Goal: Transaction & Acquisition: Download file/media

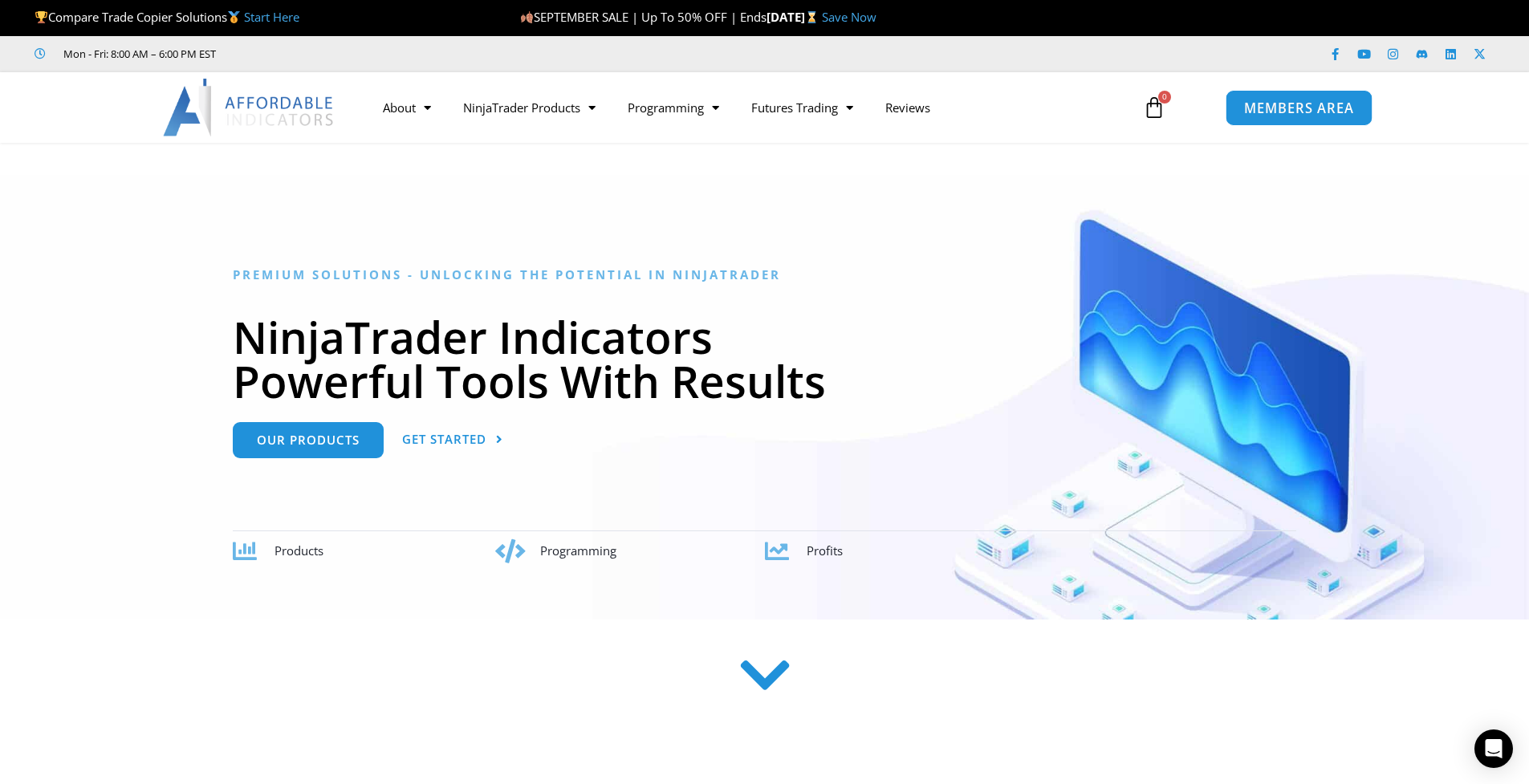
click at [1283, 119] on link "MEMBERS AREA" at bounding box center [1299, 107] width 147 height 36
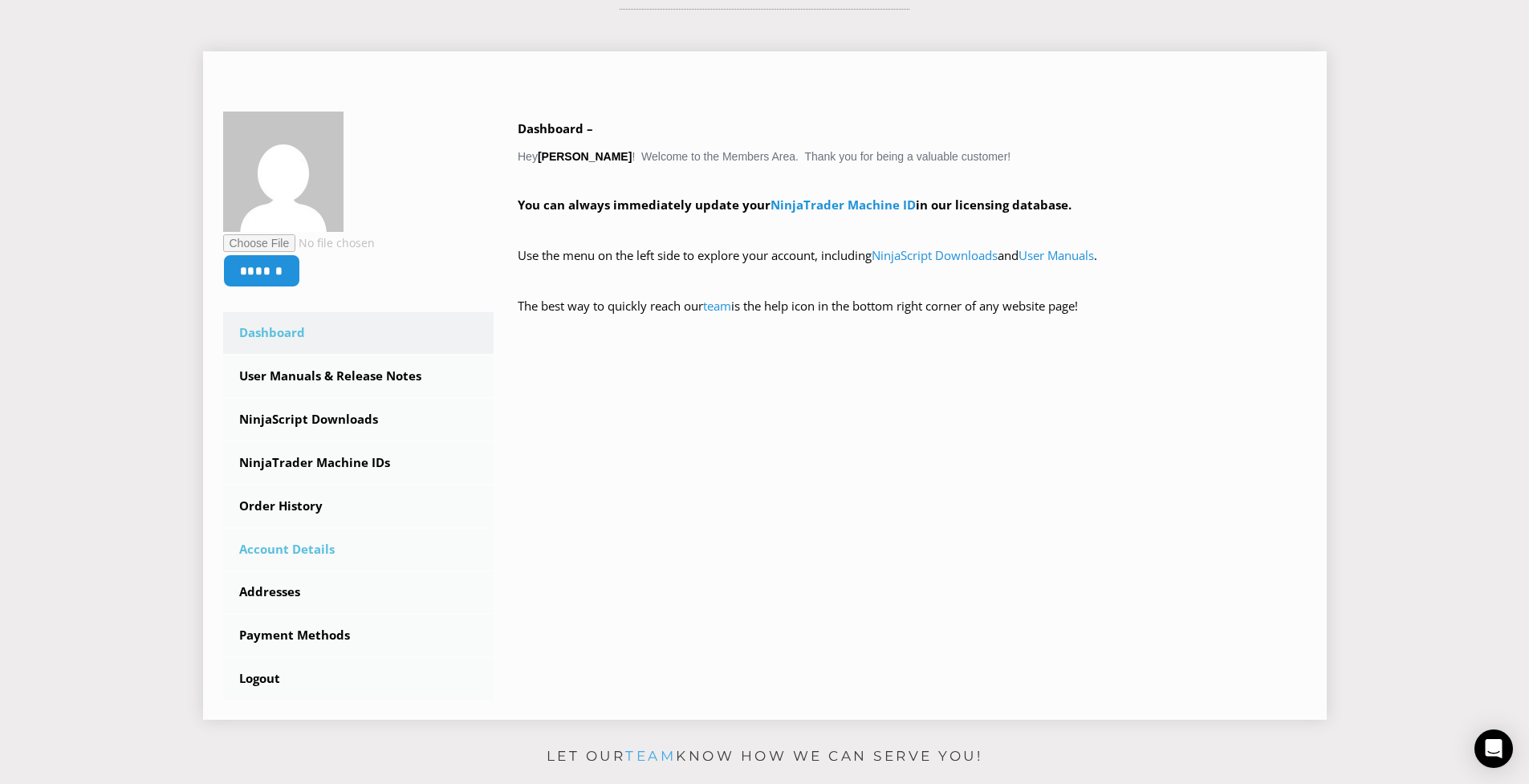
scroll to position [240, 0]
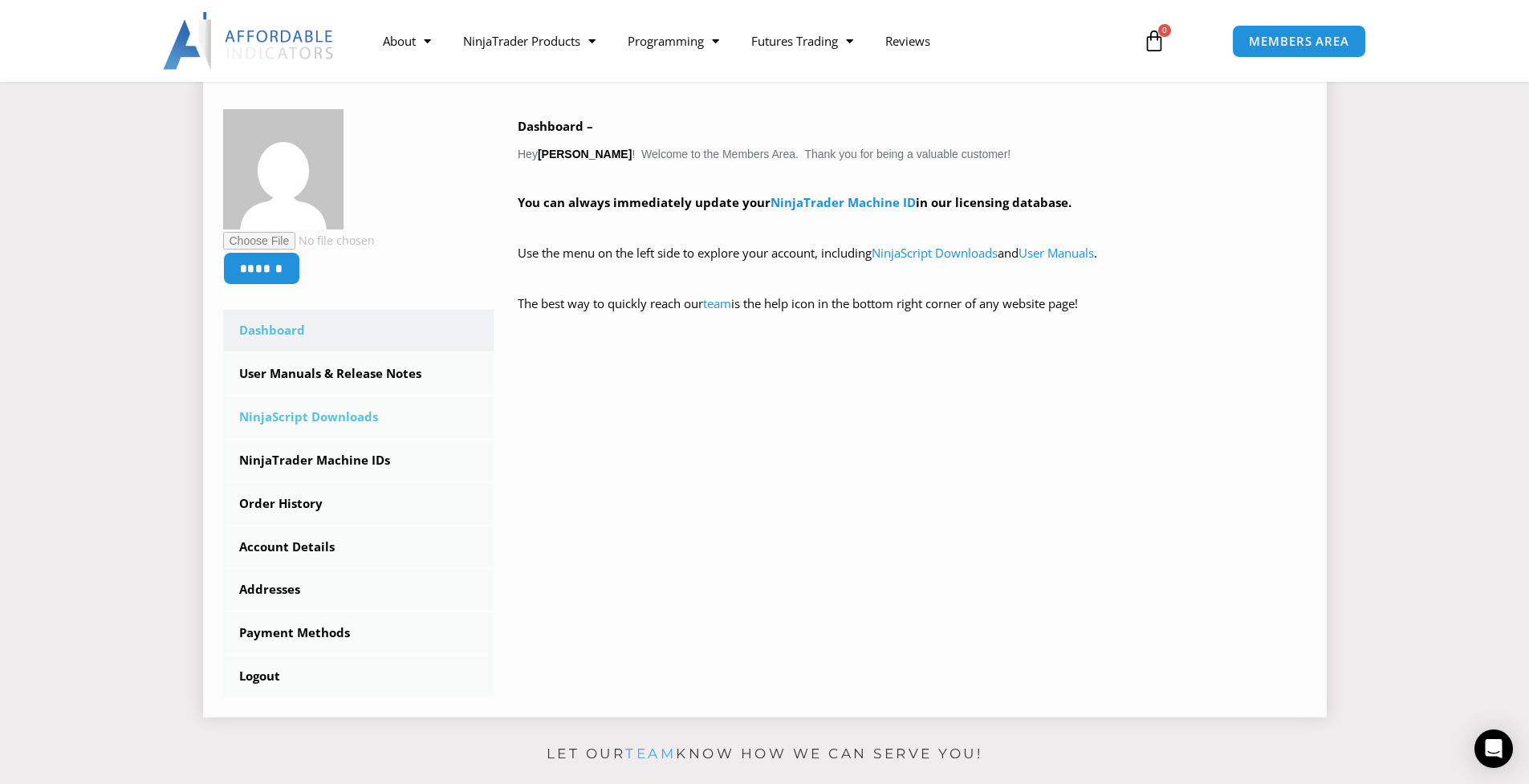
click at [339, 422] on link "NinjaScript Downloads" at bounding box center [359, 417] width 271 height 42
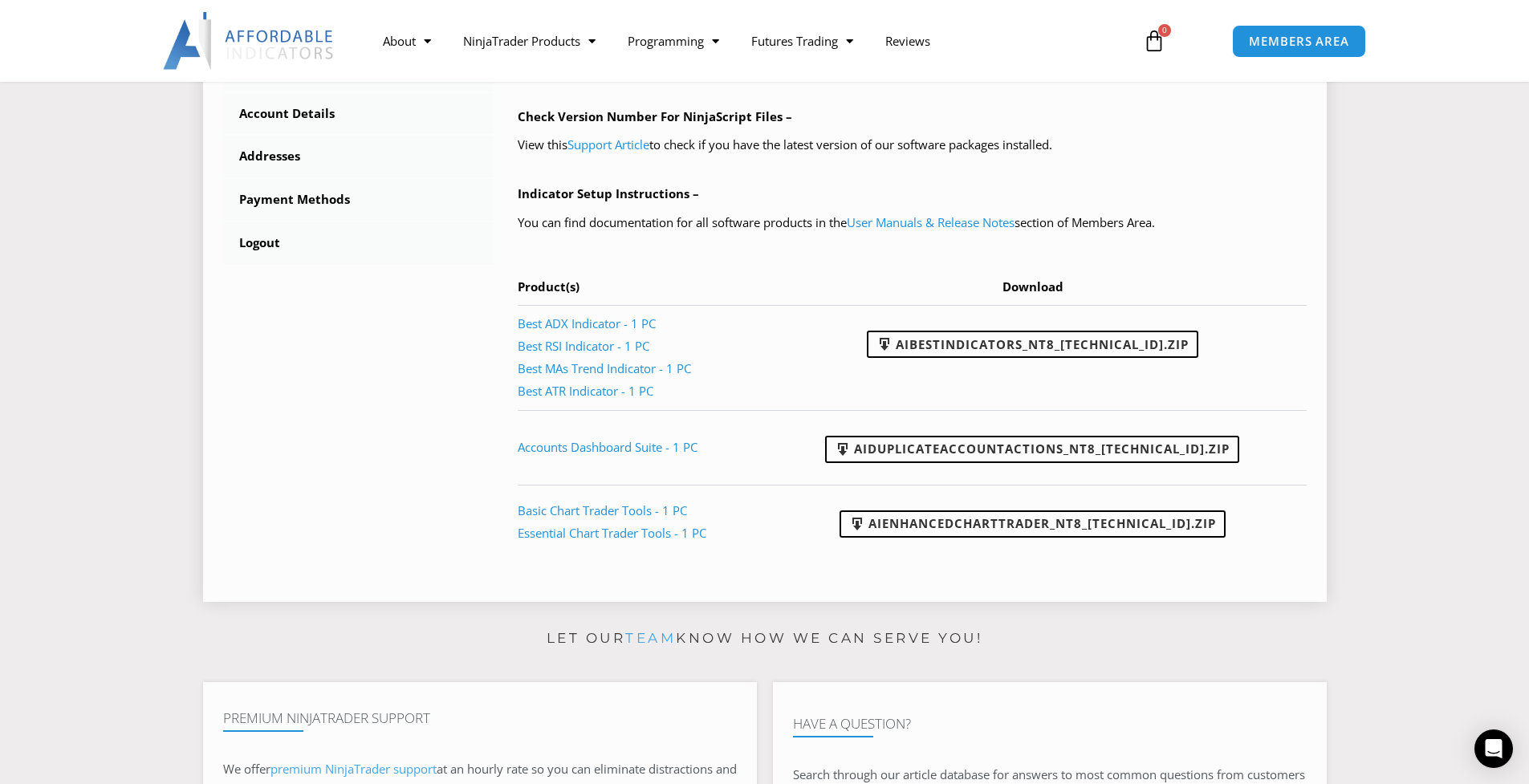
scroll to position [722, 0]
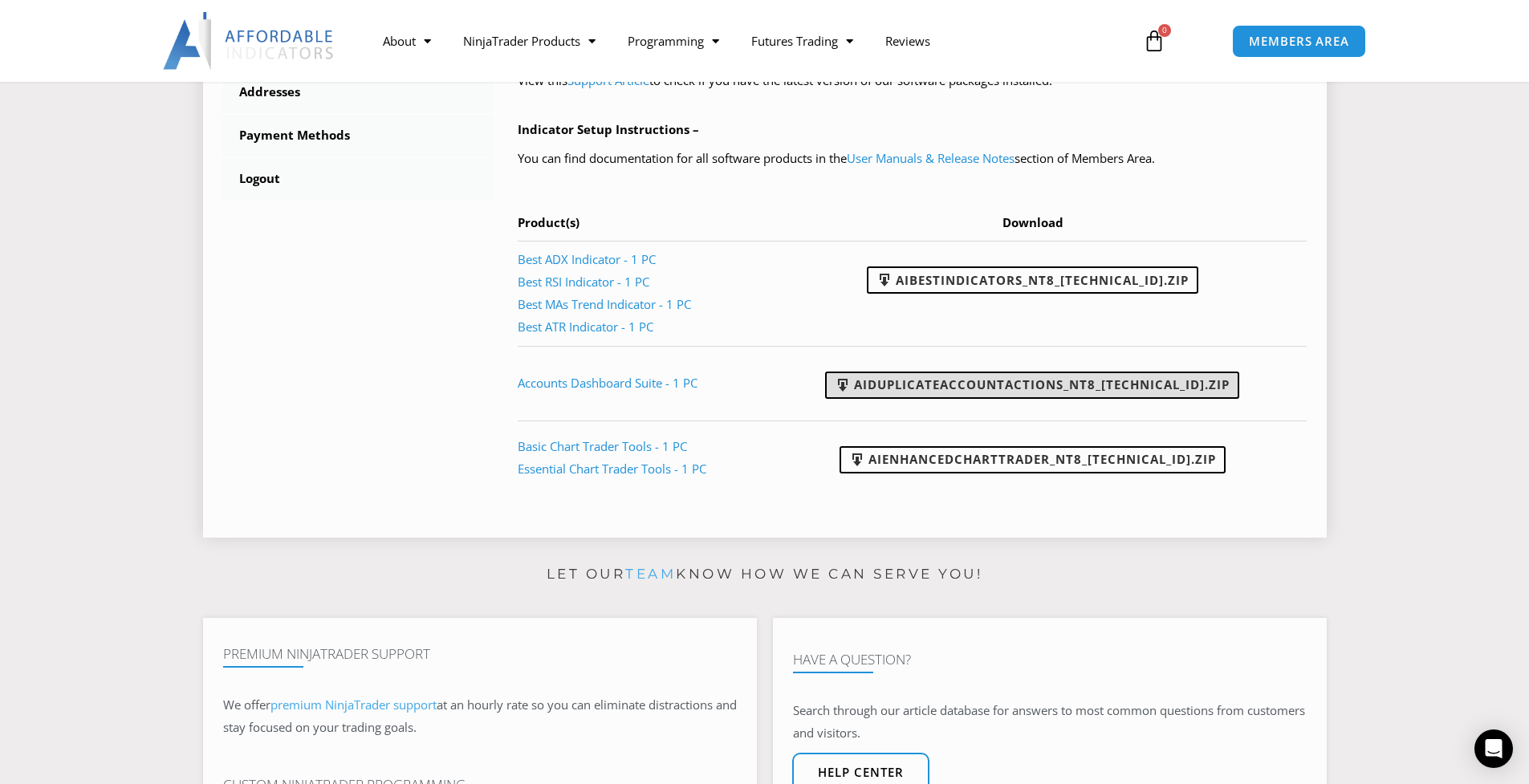
click at [1016, 390] on link "AIDuplicateAccountActions_NT8_25.9.24.1.zip" at bounding box center [1033, 386] width 414 height 27
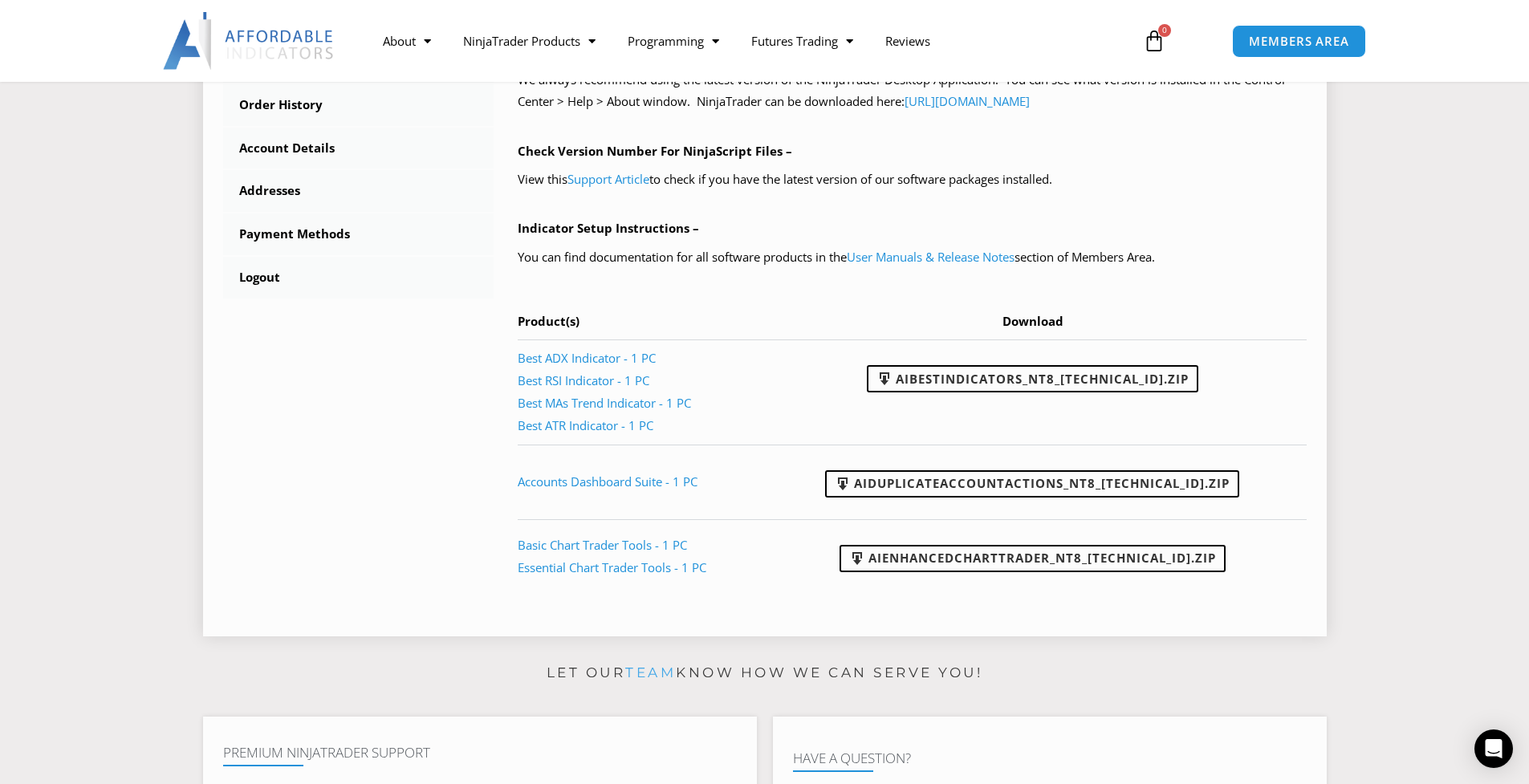
scroll to position [401, 0]
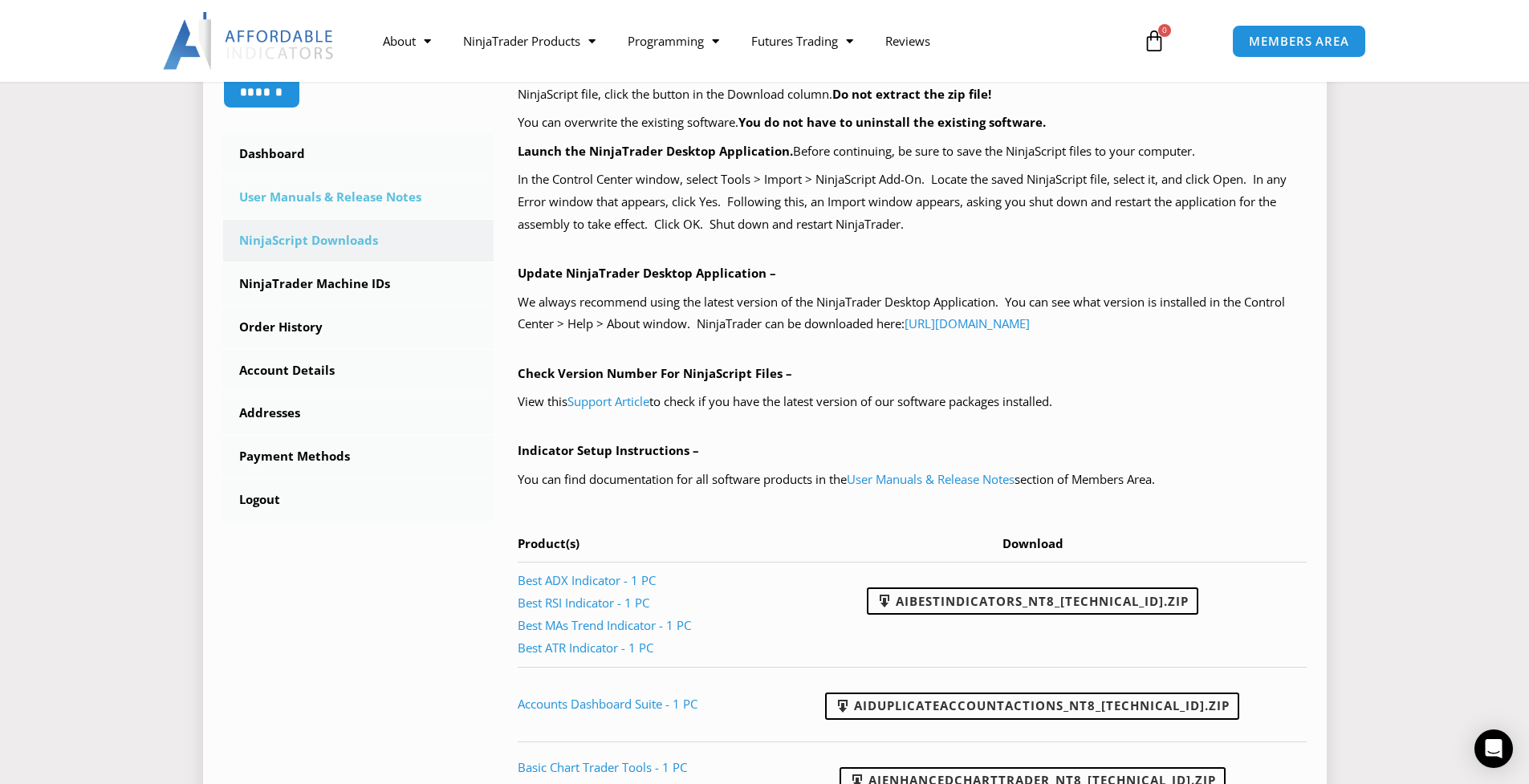
click at [318, 206] on link "User Manuals & Release Notes" at bounding box center [359, 198] width 271 height 42
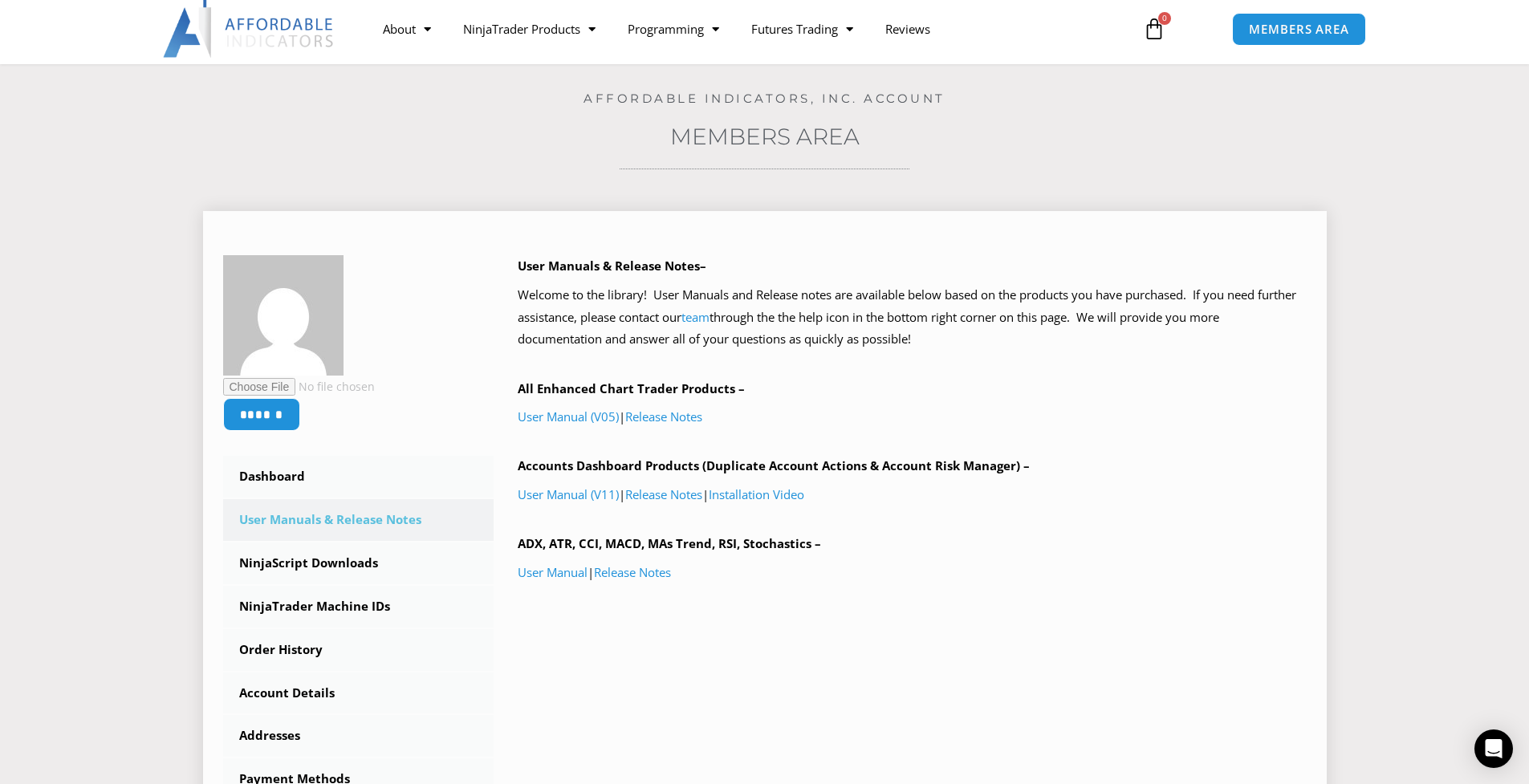
scroll to position [80, 0]
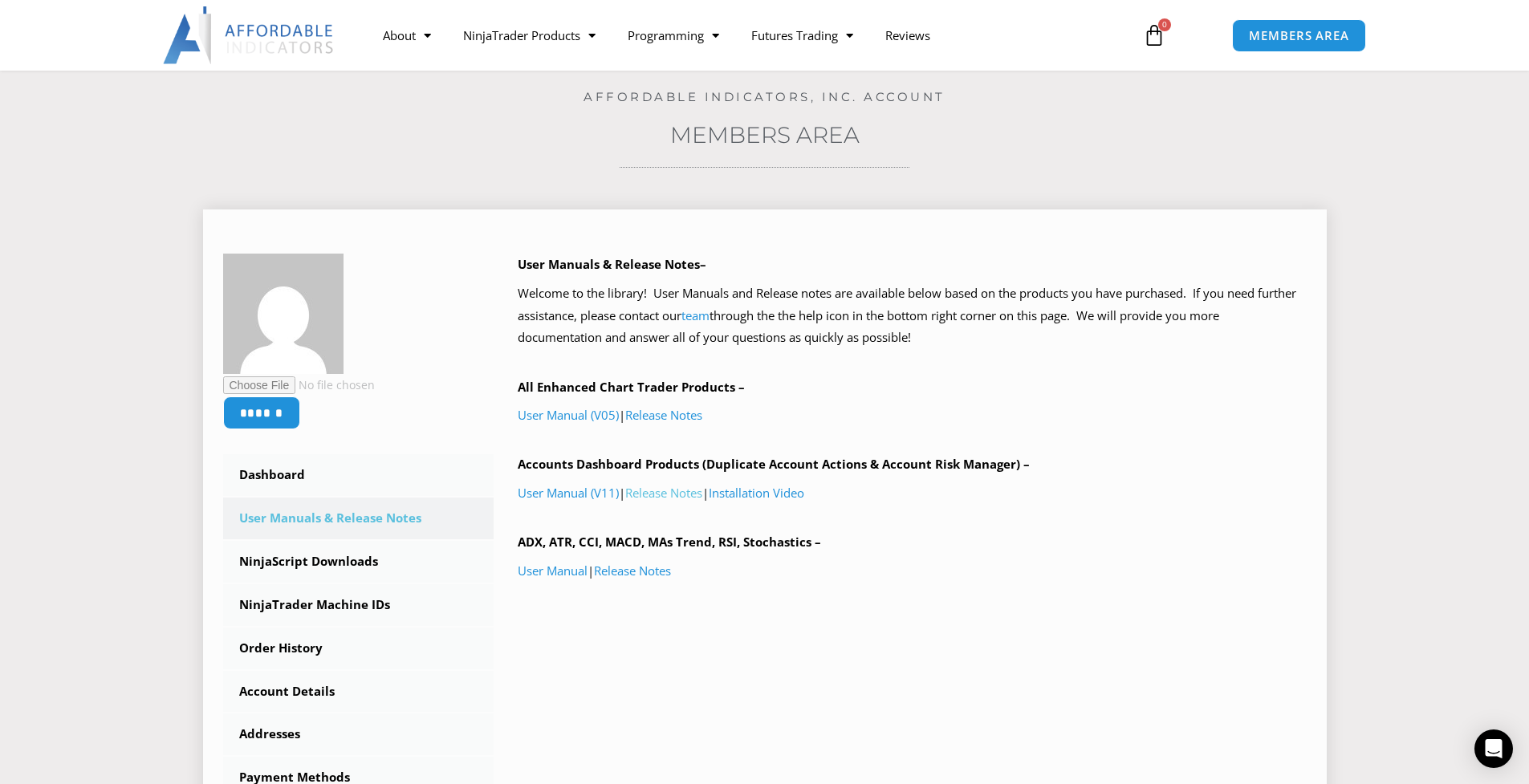
click at [694, 494] on link "Release Notes" at bounding box center [664, 492] width 77 height 16
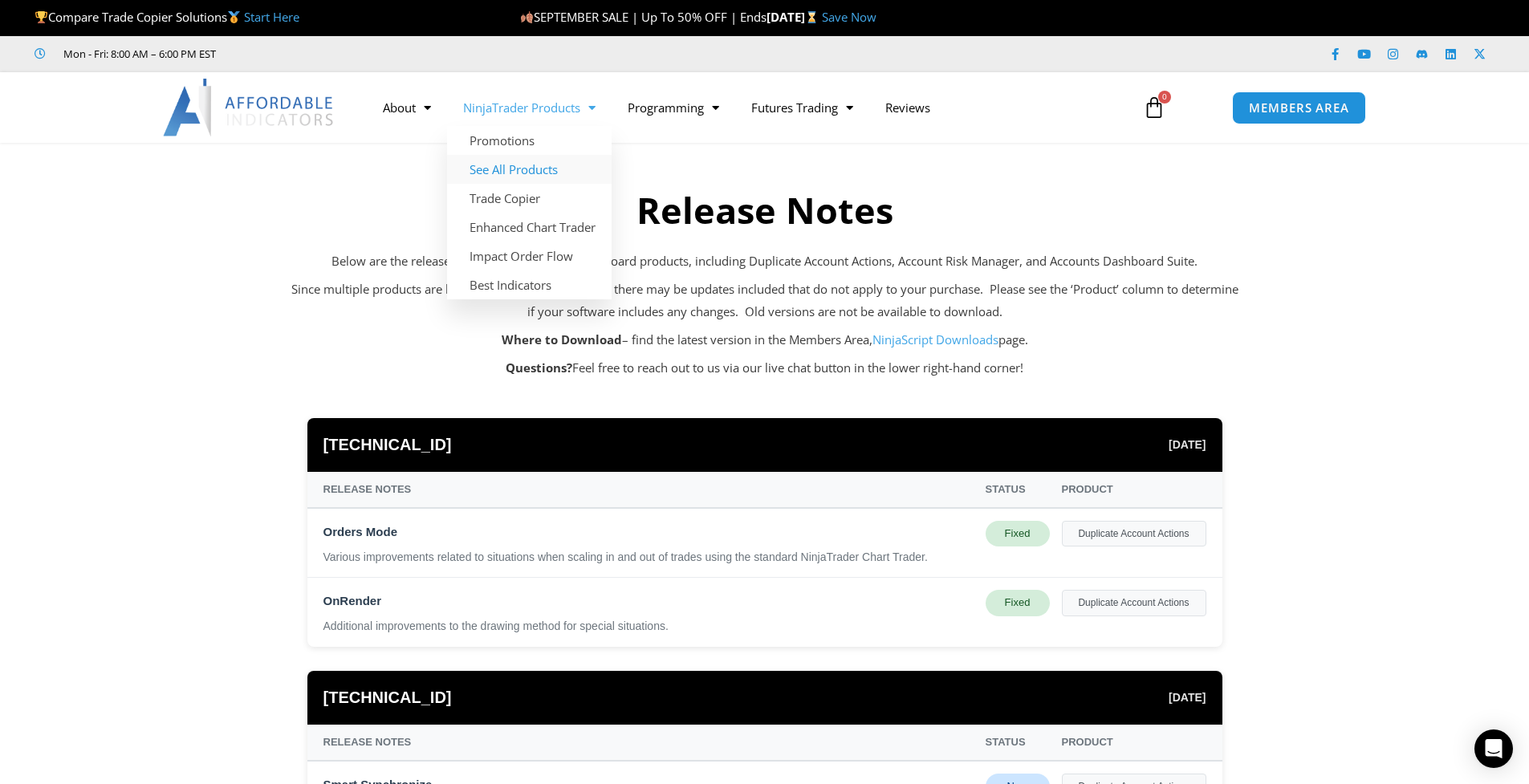
click at [524, 169] on link "See All Products" at bounding box center [529, 169] width 165 height 29
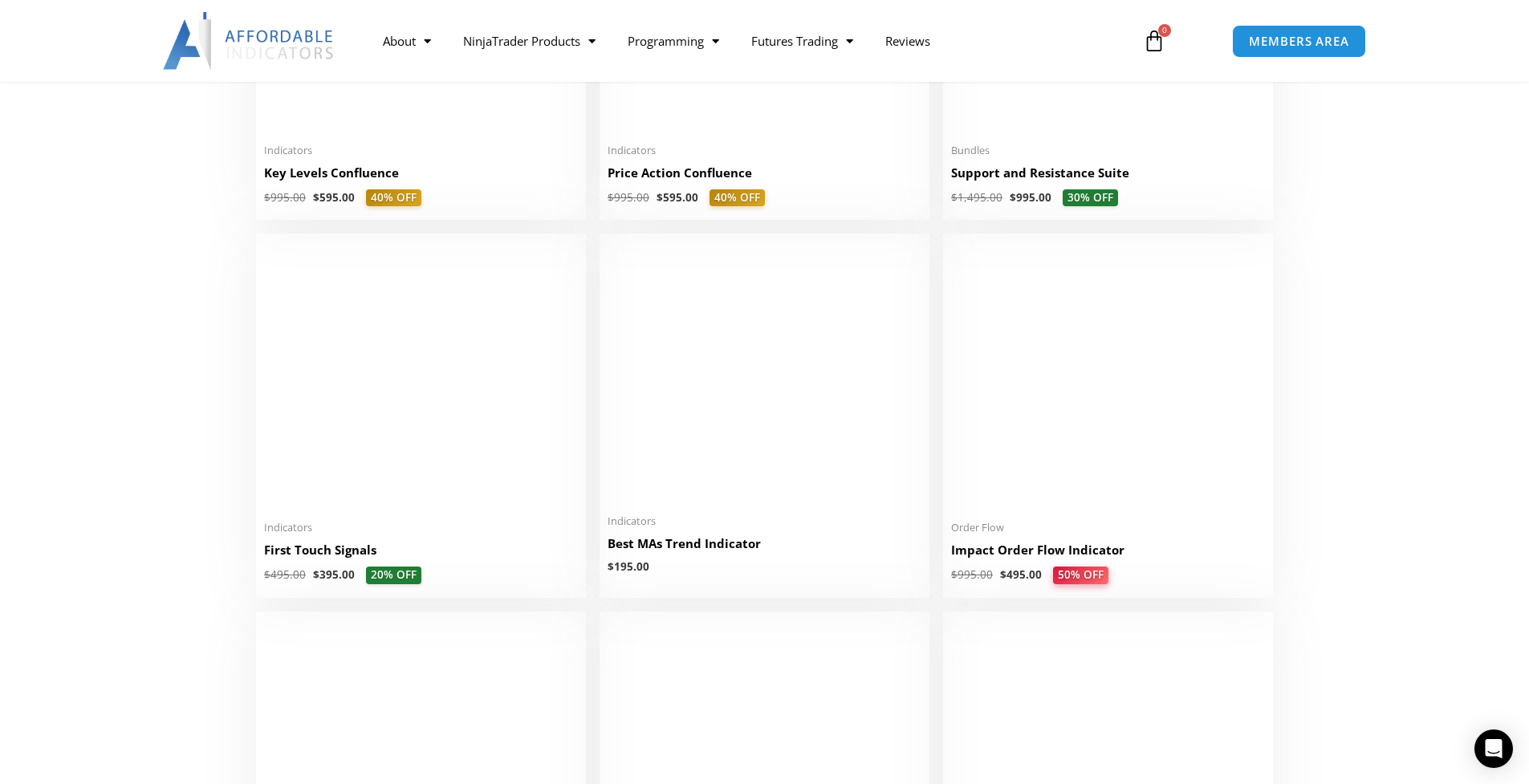
scroll to position [2332, 0]
